Goal: Transaction & Acquisition: Download file/media

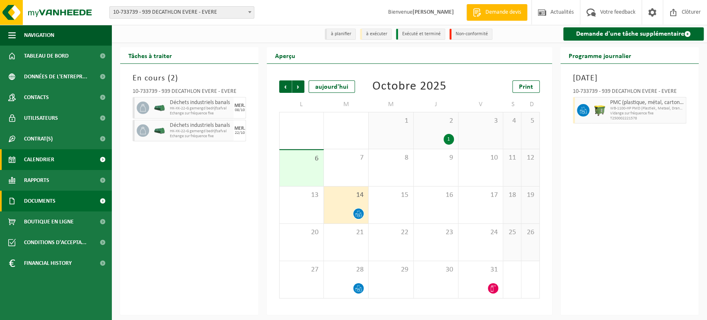
click at [37, 203] on span "Documents" at bounding box center [39, 200] width 31 height 21
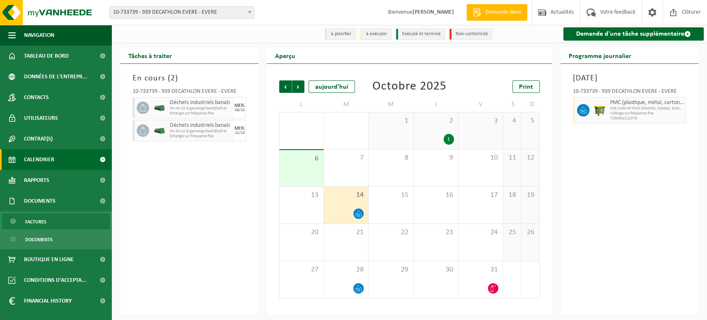
click at [36, 224] on span "Factures" at bounding box center [35, 222] width 21 height 16
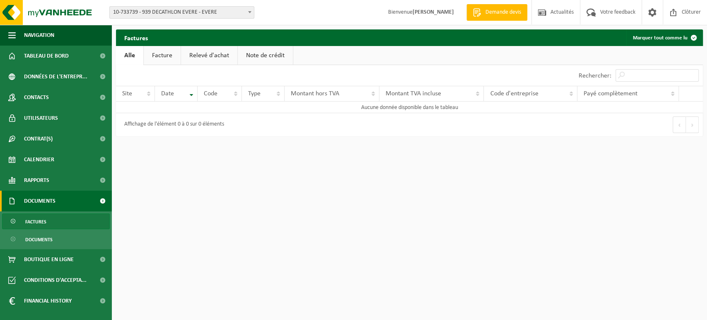
click at [153, 55] on link "Facture" at bounding box center [162, 55] width 37 height 19
click at [248, 11] on b at bounding box center [249, 12] width 3 height 2
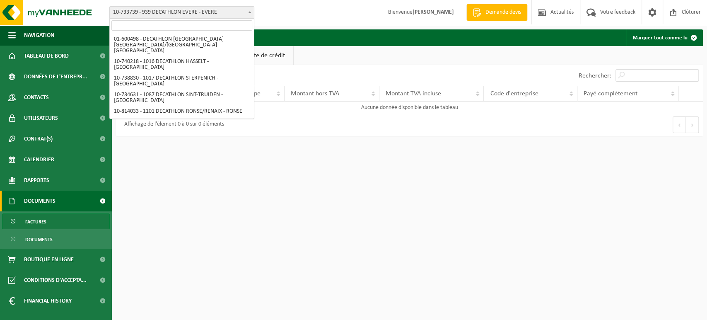
scroll to position [525, 0]
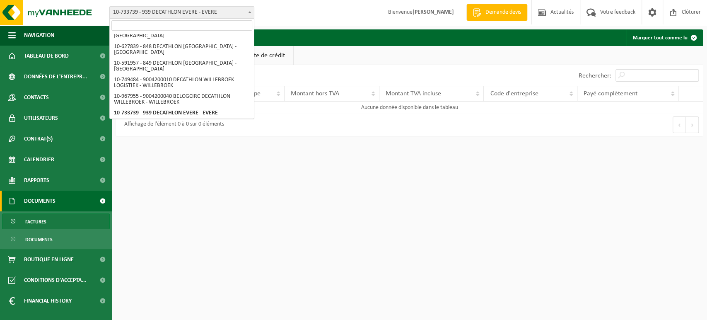
select select "172404"
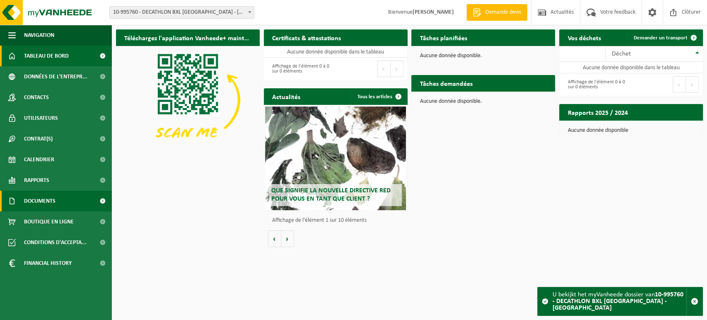
click at [44, 196] on span "Documents" at bounding box center [39, 200] width 31 height 21
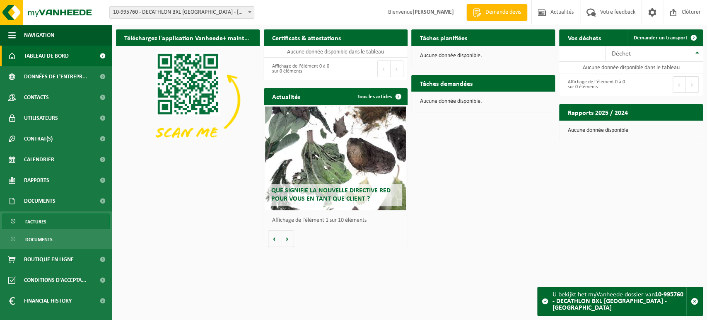
click at [34, 222] on span "Factures" at bounding box center [35, 222] width 21 height 16
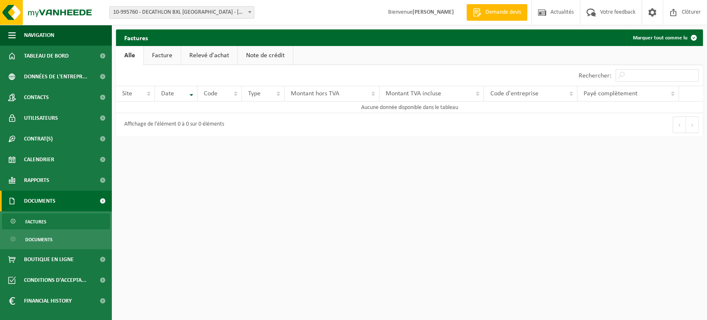
click at [160, 58] on link "Facture" at bounding box center [162, 55] width 37 height 19
click at [202, 58] on link "Relevé d'achat" at bounding box center [209, 55] width 56 height 19
click at [261, 52] on link "Note de crédit" at bounding box center [266, 55] width 55 height 19
click at [250, 13] on span at bounding box center [250, 12] width 8 height 11
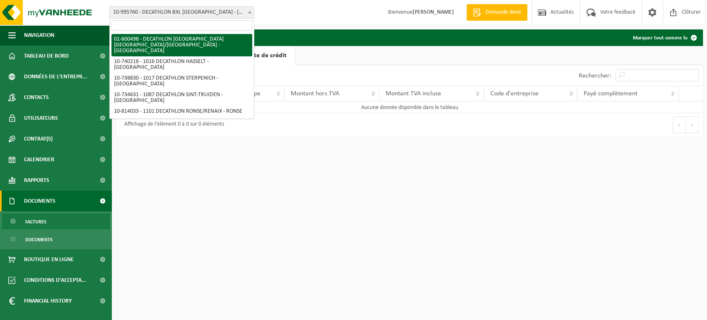
select select "964"
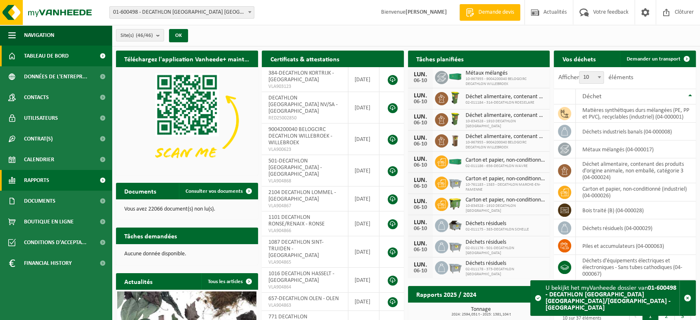
click at [34, 179] on span "Rapports" at bounding box center [36, 180] width 25 height 21
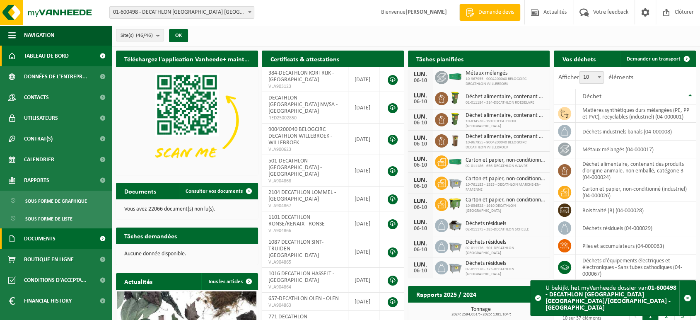
click at [33, 238] on span "Documents" at bounding box center [39, 238] width 31 height 21
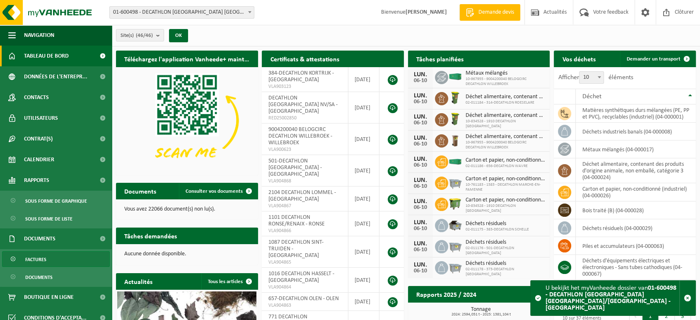
click at [34, 256] on span "Factures" at bounding box center [35, 259] width 21 height 16
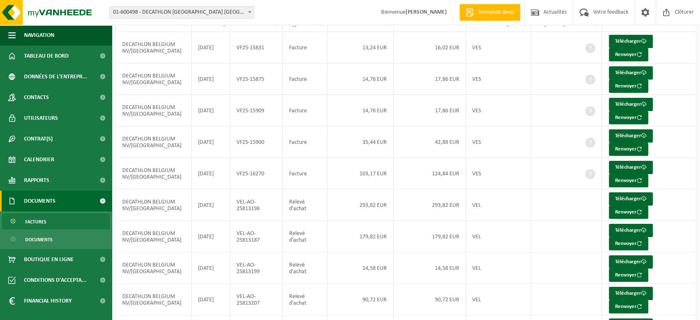
scroll to position [149, 0]
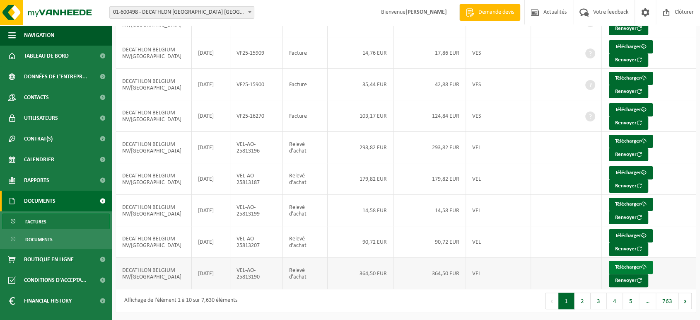
click at [635, 264] on link "Télécharger" at bounding box center [631, 266] width 44 height 13
click at [583, 297] on button "2" at bounding box center [582, 300] width 16 height 17
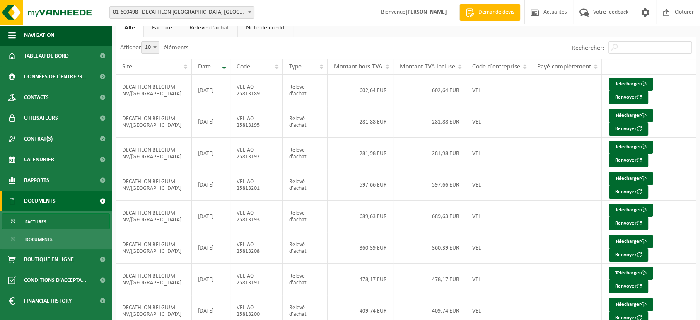
scroll to position [50, 0]
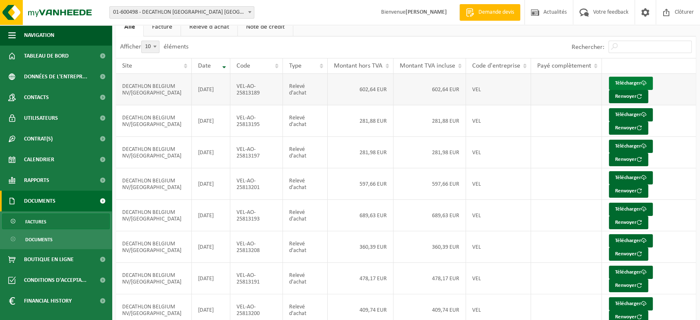
click at [617, 80] on link "Télécharger" at bounding box center [631, 83] width 44 height 13
click at [246, 14] on span at bounding box center [250, 12] width 8 height 11
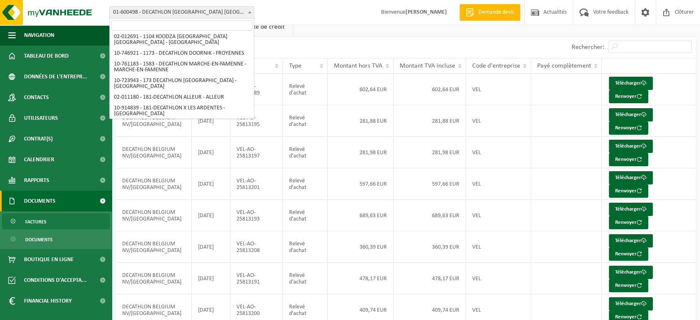
scroll to position [99, 0]
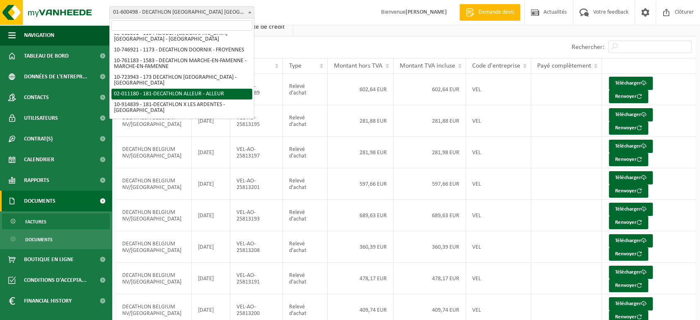
select select "2110"
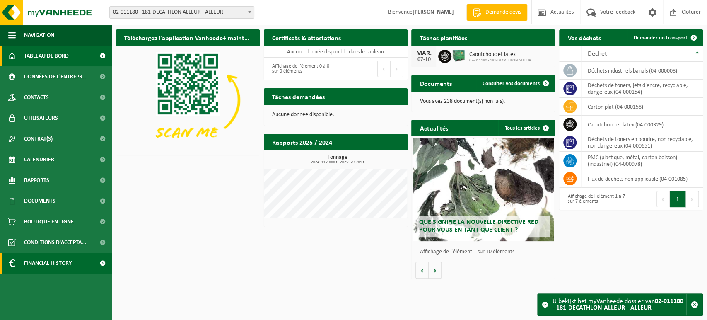
click at [43, 262] on span "Financial History" at bounding box center [48, 263] width 48 height 21
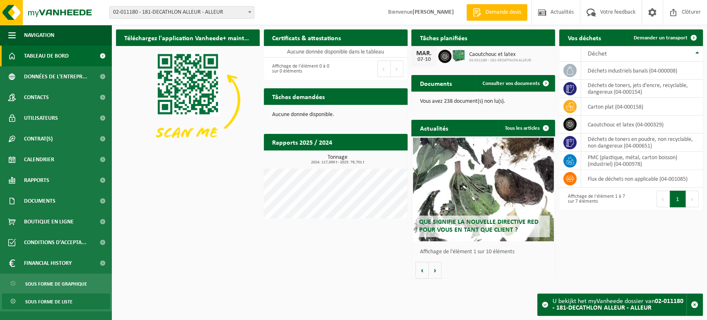
click at [40, 301] on span "Sous forme de liste" at bounding box center [48, 302] width 47 height 16
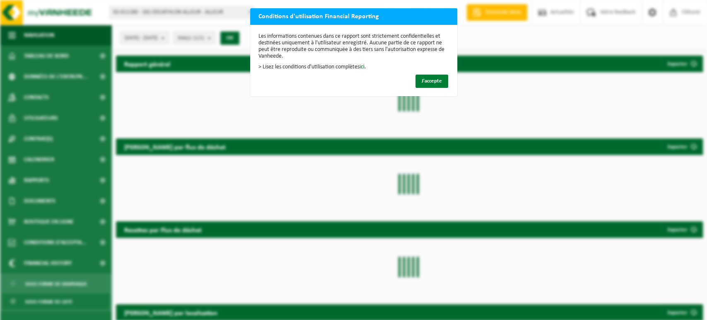
click at [424, 84] on span "J'accepte" at bounding box center [432, 80] width 20 height 5
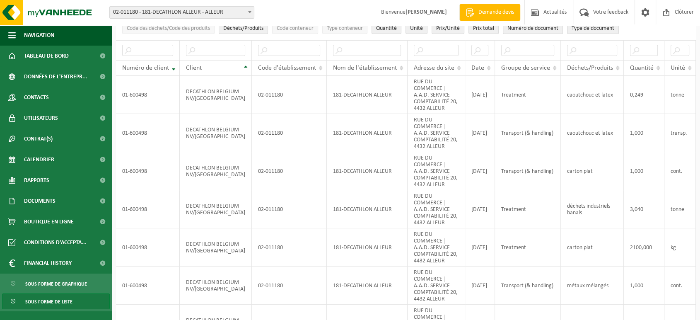
scroll to position [41, 0]
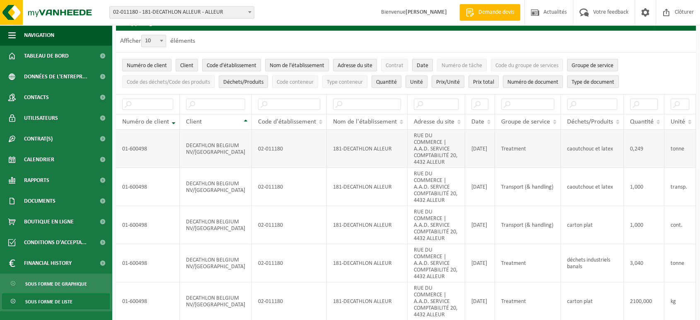
click at [495, 142] on td "Treatment" at bounding box center [528, 149] width 66 height 38
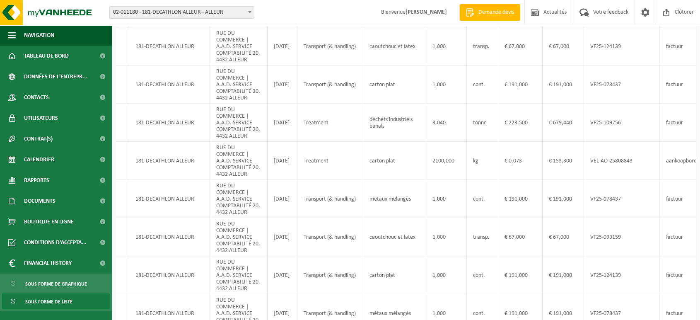
scroll to position [186, 0]
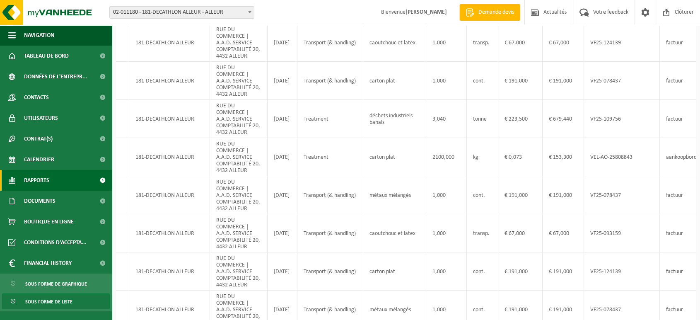
click at [36, 180] on span "Rapports" at bounding box center [36, 180] width 25 height 21
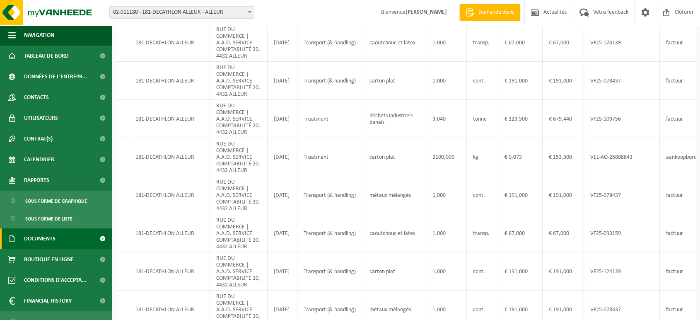
click at [33, 238] on span "Documents" at bounding box center [39, 238] width 31 height 21
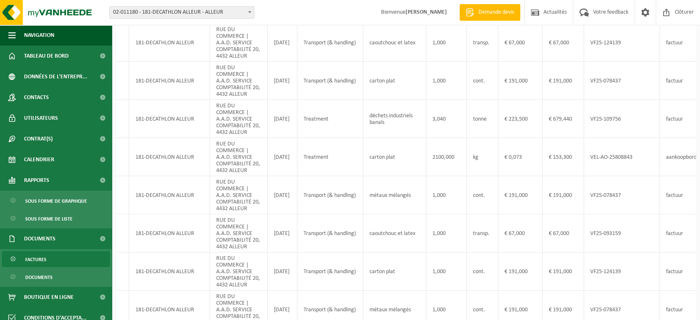
click at [35, 257] on span "Factures" at bounding box center [35, 259] width 21 height 16
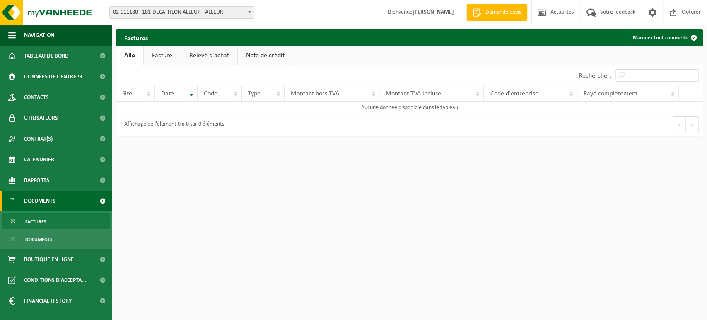
click at [161, 58] on link "Facture" at bounding box center [162, 55] width 37 height 19
click at [201, 56] on link "Relevé d'achat" at bounding box center [209, 55] width 56 height 19
click at [254, 51] on link "Note de crédit" at bounding box center [266, 55] width 55 height 19
click at [30, 219] on span "Factures" at bounding box center [35, 222] width 21 height 16
click at [33, 238] on span "Documents" at bounding box center [38, 239] width 27 height 16
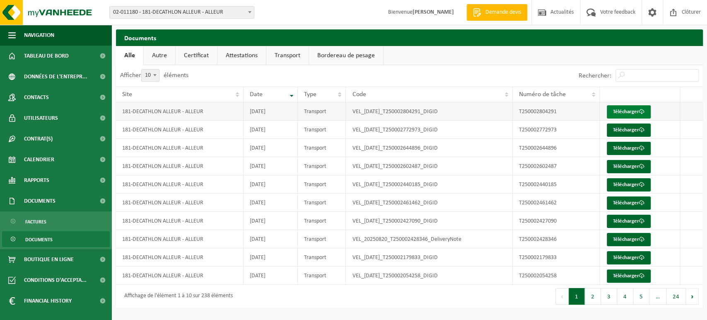
click at [625, 108] on link "Télécharger" at bounding box center [629, 111] width 44 height 13
click at [612, 276] on link "Télécharger" at bounding box center [629, 275] width 44 height 13
click at [35, 225] on span "Factures" at bounding box center [35, 222] width 21 height 16
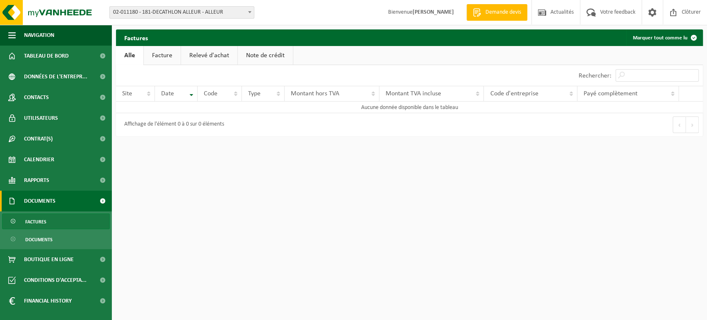
click at [164, 55] on link "Facture" at bounding box center [162, 55] width 37 height 19
click at [249, 10] on span at bounding box center [250, 12] width 8 height 11
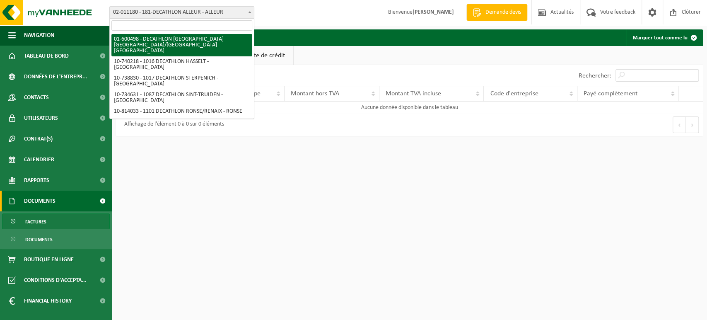
select select "964"
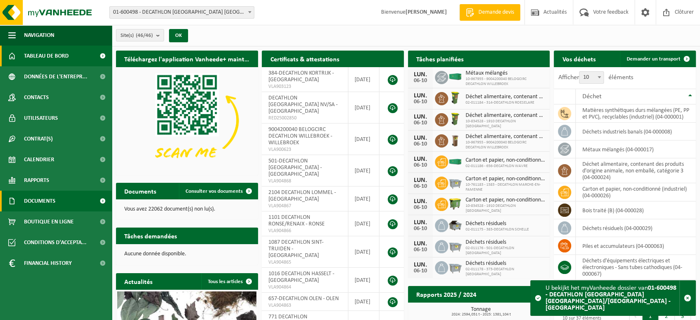
click at [31, 206] on span "Documents" at bounding box center [39, 200] width 31 height 21
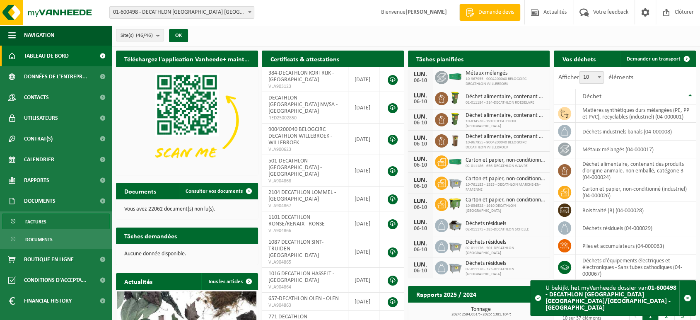
click at [39, 217] on span "Factures" at bounding box center [35, 222] width 21 height 16
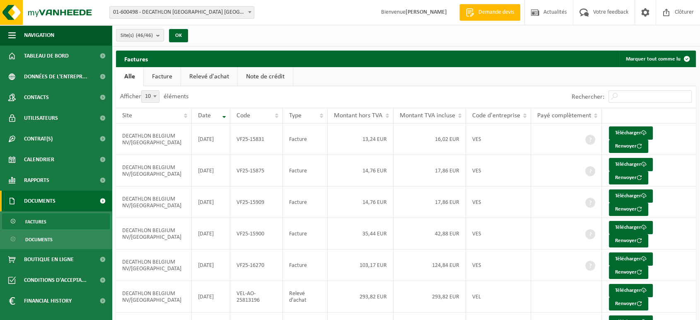
click at [157, 75] on link "Facture" at bounding box center [162, 76] width 37 height 19
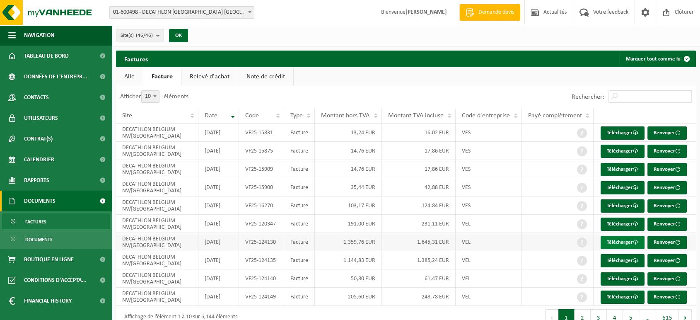
click at [624, 244] on link "Télécharger" at bounding box center [622, 242] width 44 height 13
click at [204, 78] on link "Relevé d'achat" at bounding box center [209, 76] width 56 height 19
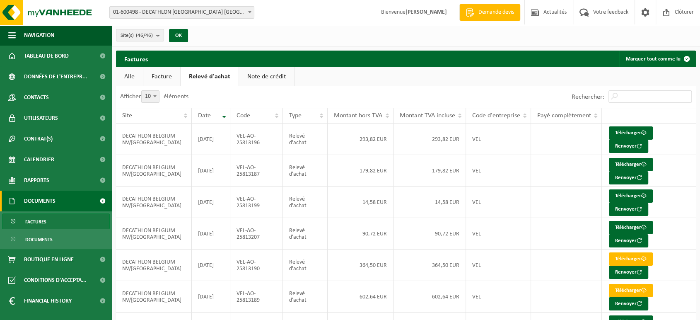
click at [256, 78] on link "Note de crédit" at bounding box center [266, 76] width 55 height 19
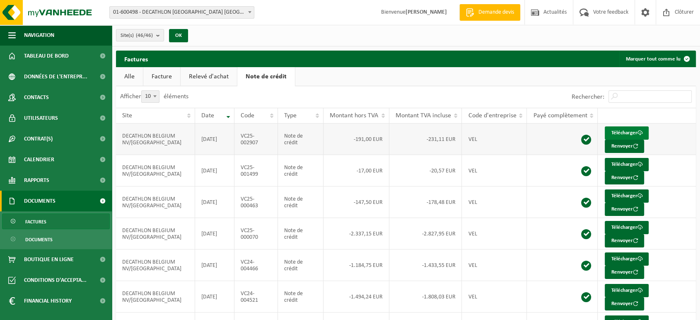
click at [616, 132] on link "Télécharger" at bounding box center [627, 132] width 44 height 13
click at [624, 225] on link "Télécharger" at bounding box center [627, 227] width 44 height 13
click at [624, 289] on link "Télécharger" at bounding box center [627, 290] width 44 height 13
click at [37, 237] on span "Documents" at bounding box center [38, 239] width 27 height 16
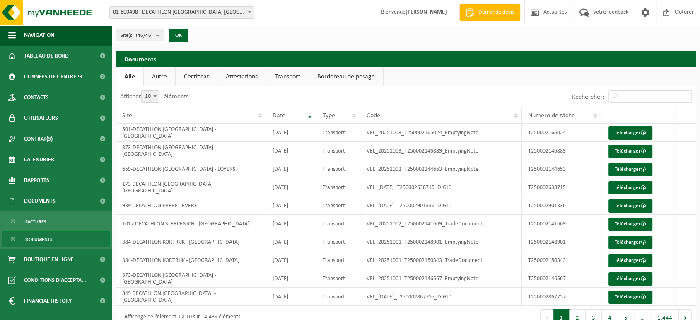
click at [30, 241] on span "Documents" at bounding box center [38, 239] width 27 height 16
click at [286, 77] on link "Transport" at bounding box center [287, 76] width 42 height 19
click at [236, 79] on link "Attestations" at bounding box center [241, 76] width 48 height 19
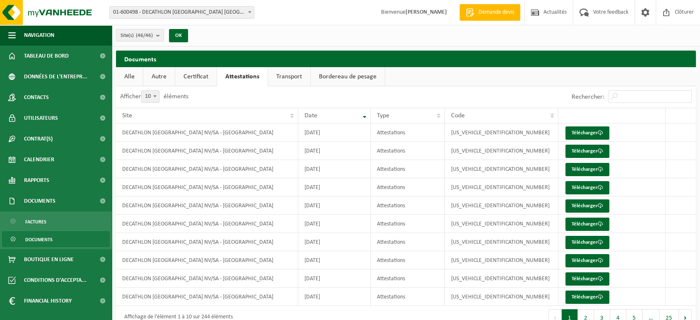
click at [197, 79] on link "Certificat" at bounding box center [195, 76] width 41 height 19
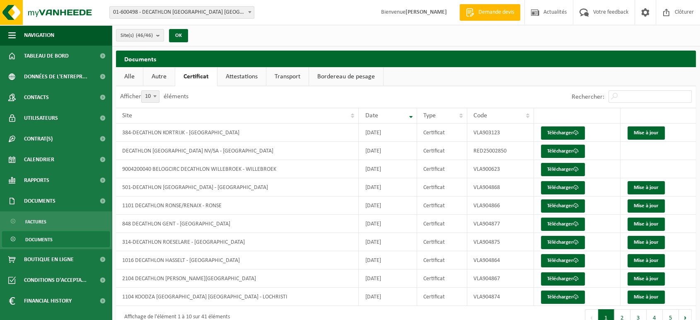
click at [155, 78] on link "Autre" at bounding box center [158, 76] width 31 height 19
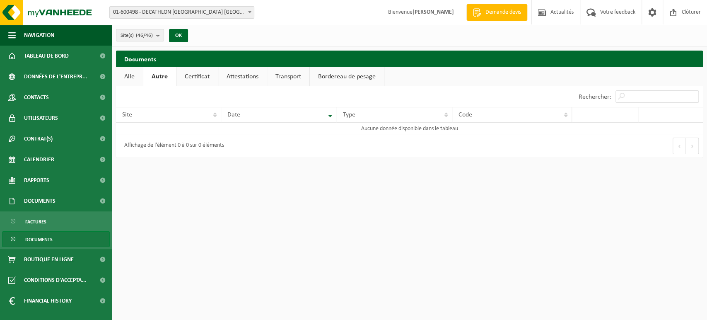
click at [125, 81] on link "Alle" at bounding box center [129, 76] width 27 height 19
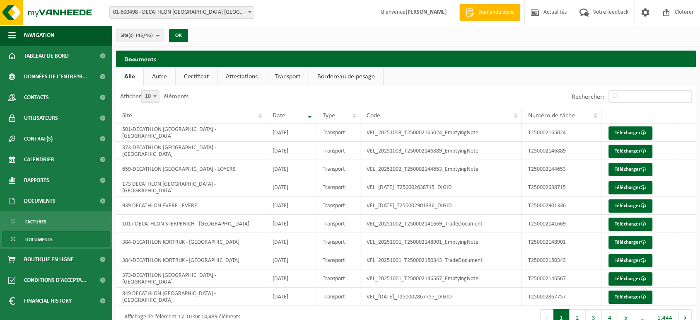
scroll to position [17, 0]
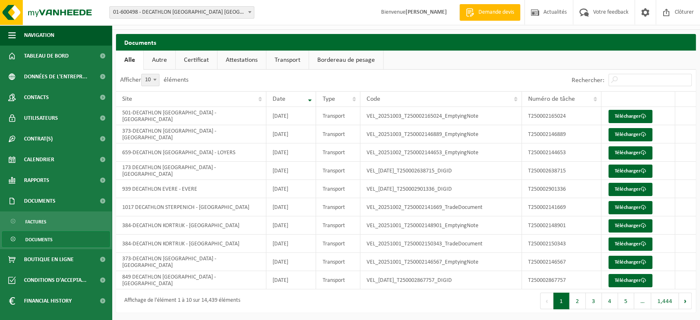
click at [40, 242] on span "Documents" at bounding box center [38, 239] width 27 height 16
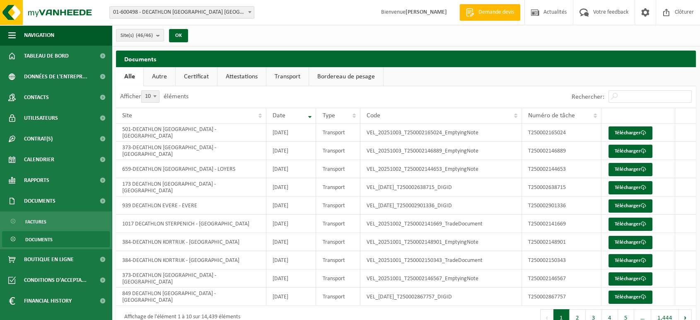
scroll to position [17, 0]
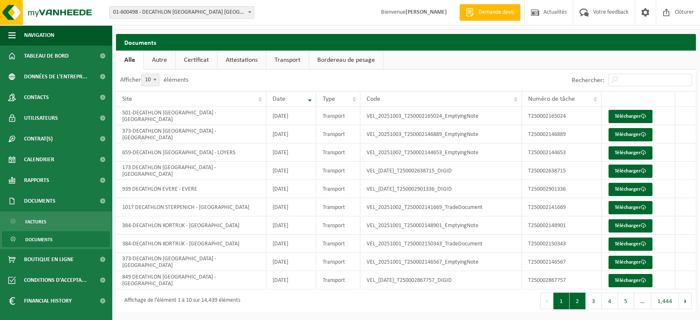
click at [581, 301] on button "2" at bounding box center [577, 300] width 16 height 17
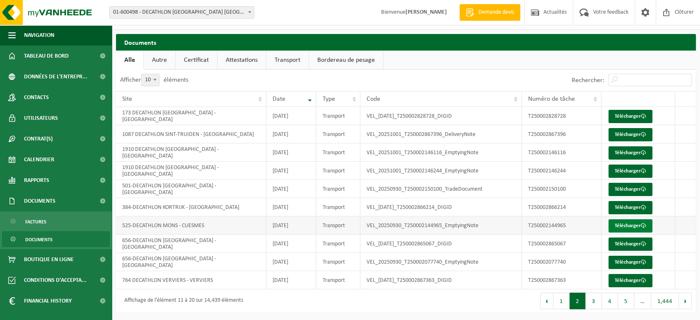
click at [625, 227] on link "Télécharger" at bounding box center [630, 225] width 44 height 13
click at [40, 199] on span "Documents" at bounding box center [39, 200] width 31 height 21
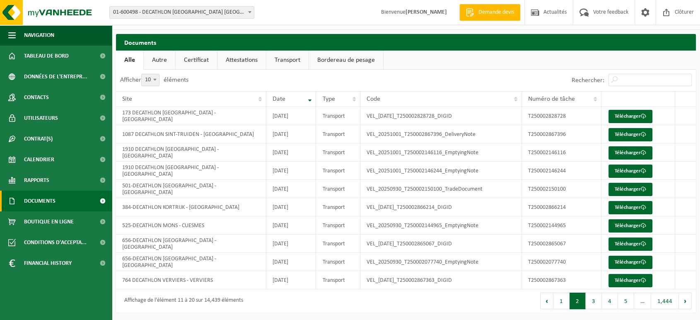
click at [41, 200] on span "Documents" at bounding box center [39, 200] width 31 height 21
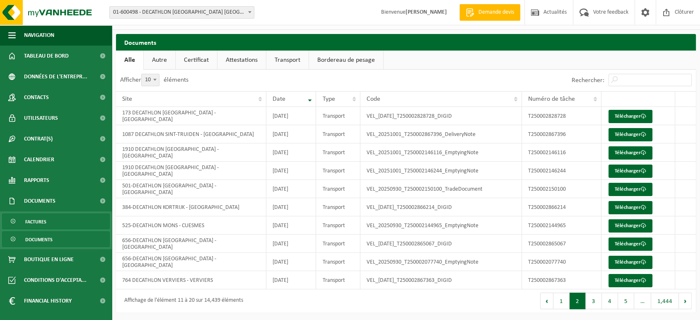
click at [36, 218] on span "Factures" at bounding box center [35, 222] width 21 height 16
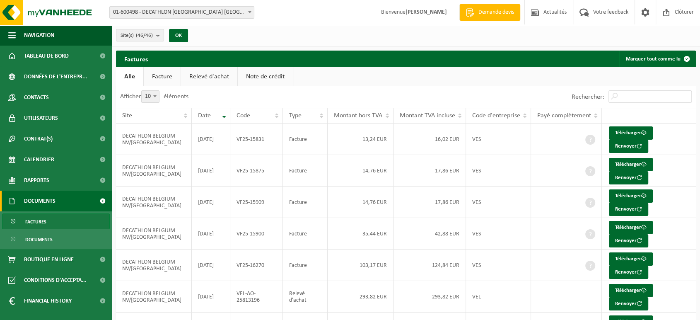
click at [265, 78] on link "Note de crédit" at bounding box center [265, 76] width 55 height 19
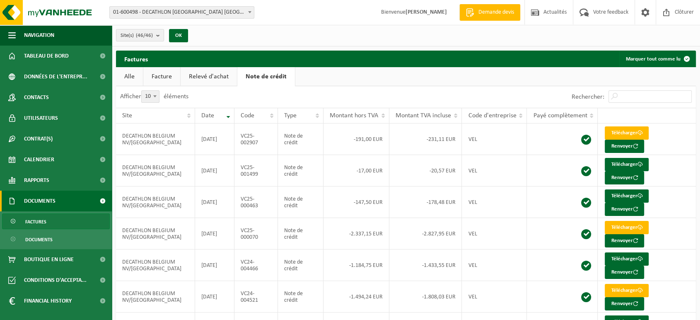
click at [200, 77] on link "Relevé d'achat" at bounding box center [209, 76] width 56 height 19
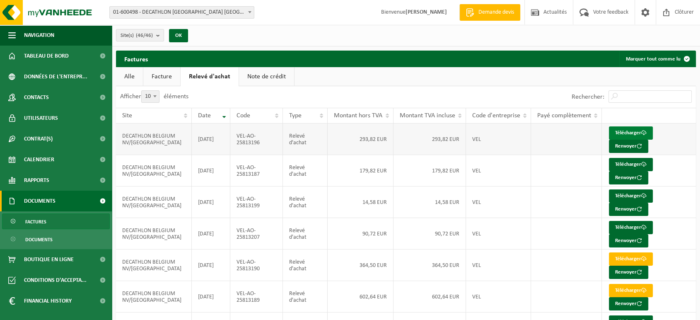
click at [620, 133] on link "Télécharger" at bounding box center [631, 132] width 44 height 13
click at [156, 75] on link "Facture" at bounding box center [161, 76] width 37 height 19
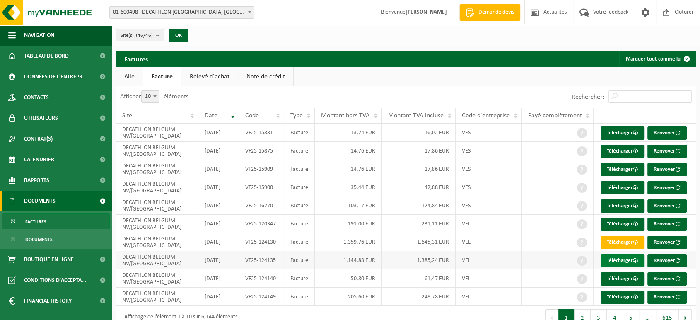
click at [614, 258] on link "Télécharger" at bounding box center [622, 260] width 44 height 13
